Goal: Complete application form

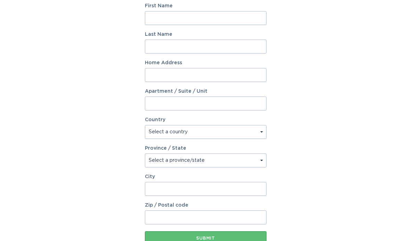
scroll to position [131, 0]
type input "4"
click at [255, 103] on input "Apartment / Suite / Unit" at bounding box center [205, 104] width 121 height 14
click at [230, 77] on input "Home Address" at bounding box center [205, 76] width 121 height 14
click at [149, 76] on input "Home Address" at bounding box center [205, 76] width 121 height 14
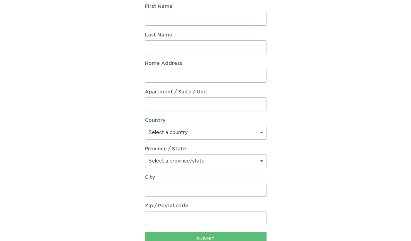
type input "4"
type input "[STREET_ADDRESS][PERSON_NAME]"
select select "US"
type input "[GEOGRAPHIC_DATA]"
type input "85750"
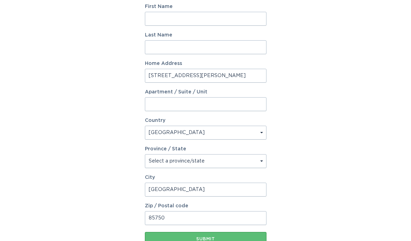
select select "AZ"
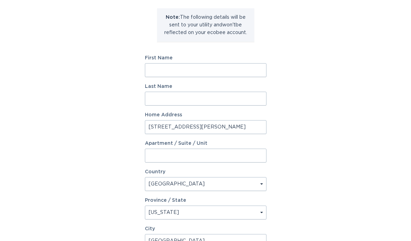
scroll to position [75, 0]
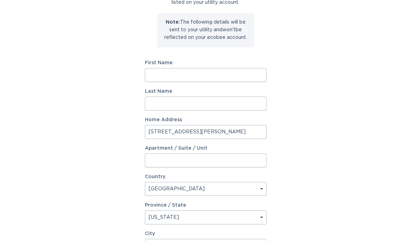
click at [168, 73] on input "First Name" at bounding box center [205, 75] width 121 height 14
type input "[PERSON_NAME]"
type input "WITHarfield"
click at [230, 74] on input "[PERSON_NAME]" at bounding box center [205, 75] width 121 height 14
click at [308, 83] on div "Account Information To enrol in the savings program with your utility, please p…" at bounding box center [205, 138] width 411 height 384
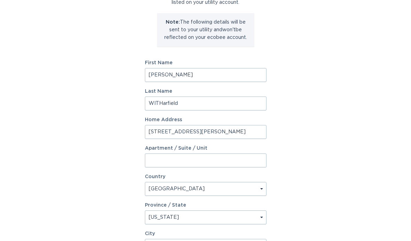
click at [259, 106] on input "WITHarfield" at bounding box center [205, 103] width 121 height 14
click at [312, 95] on div "Account Information To enrol in the savings program with your utility, please p…" at bounding box center [205, 138] width 411 height 384
click at [242, 162] on input "Apartment / Suite / Unit" at bounding box center [205, 160] width 121 height 14
click at [120, 96] on div "Account Information To enrol in the savings program with your utility, please p…" at bounding box center [205, 138] width 411 height 384
click at [186, 74] on input "[PERSON_NAME]" at bounding box center [205, 75] width 121 height 14
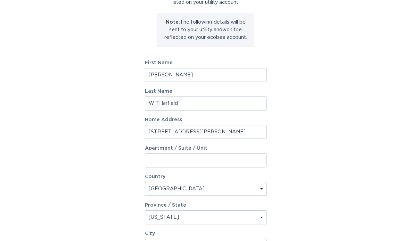
type input "[PERSON_NAME]"
click at [162, 102] on input "WITHarfield" at bounding box center [205, 103] width 121 height 14
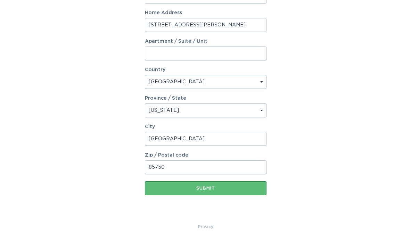
scroll to position [182, 0]
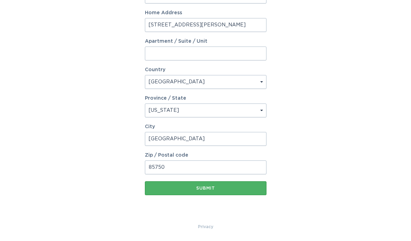
type input "[PERSON_NAME]"
click at [212, 188] on div "Submit" at bounding box center [205, 188] width 115 height 4
